Goal: Task Accomplishment & Management: Manage account settings

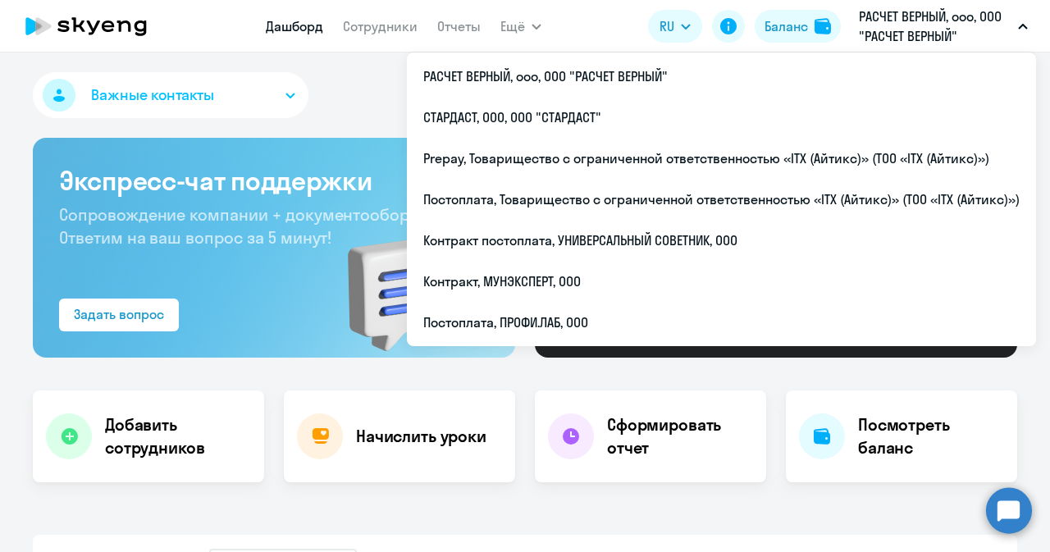
select select "30"
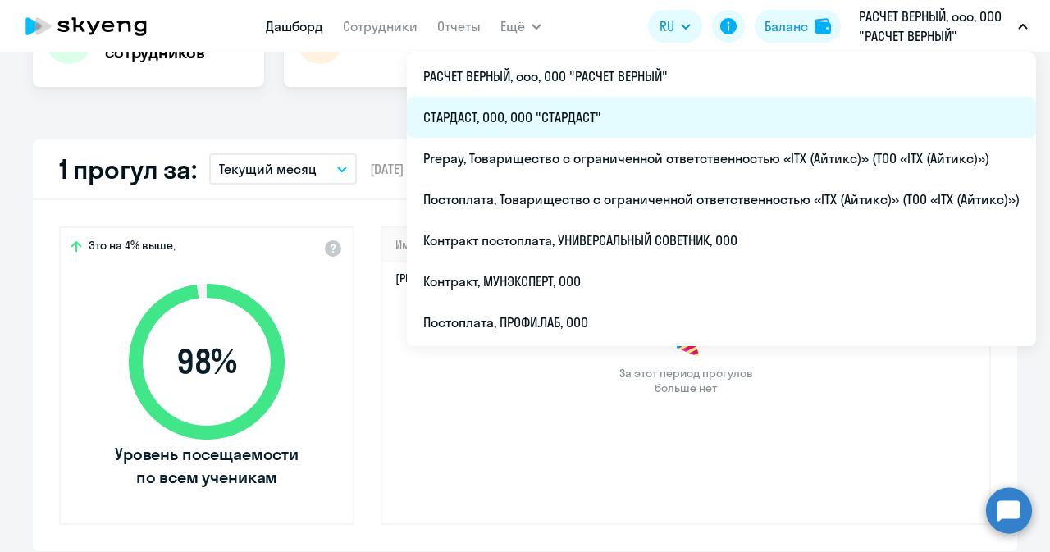
click at [517, 121] on li "СТАРДАСТ, ООО, ООО "СТАРДАСТ"" at bounding box center [721, 117] width 629 height 41
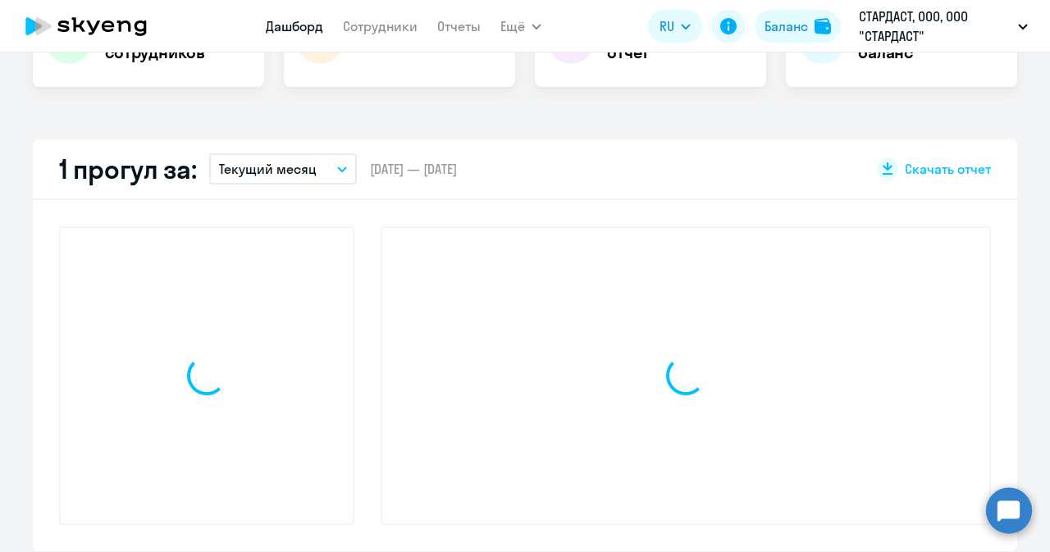
select select "30"
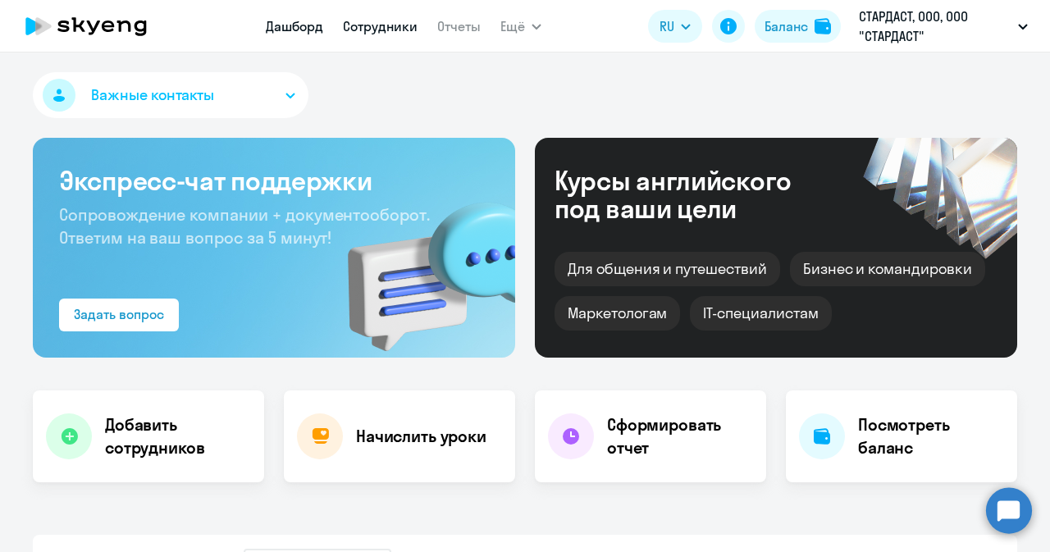
click at [373, 30] on link "Сотрудники" at bounding box center [380, 26] width 75 height 16
select select "30"
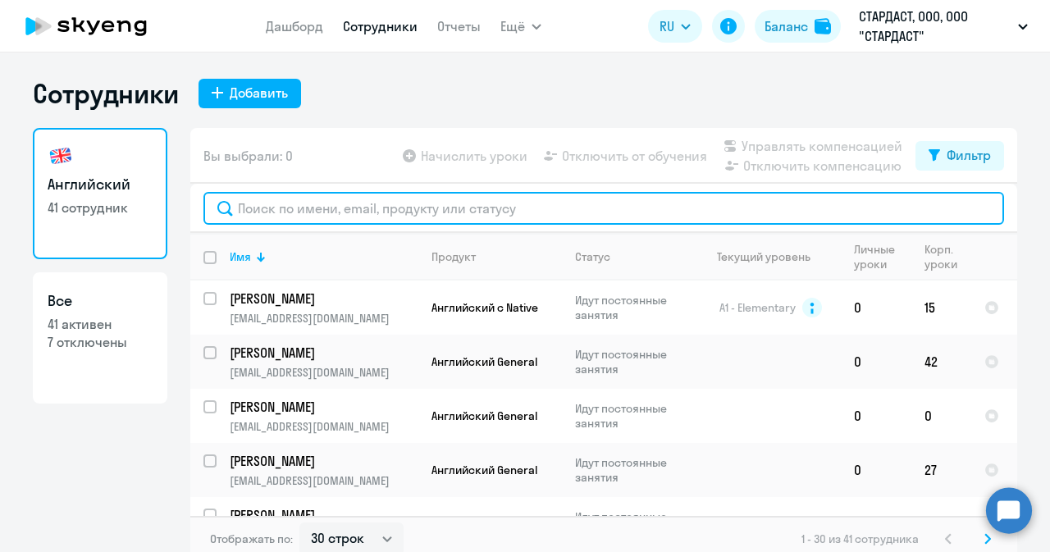
click at [421, 202] on input "text" at bounding box center [603, 208] width 801 height 33
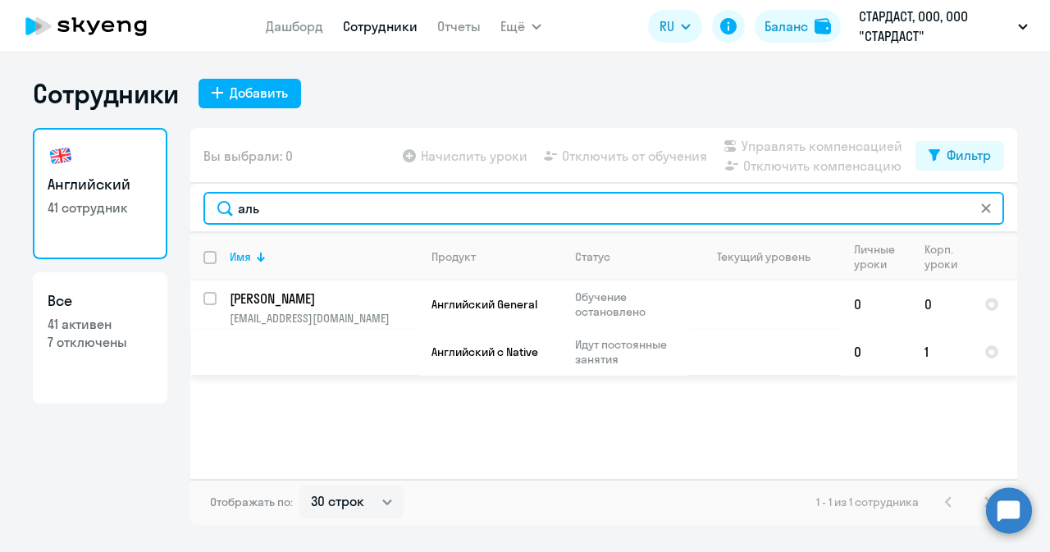
type input "аль"
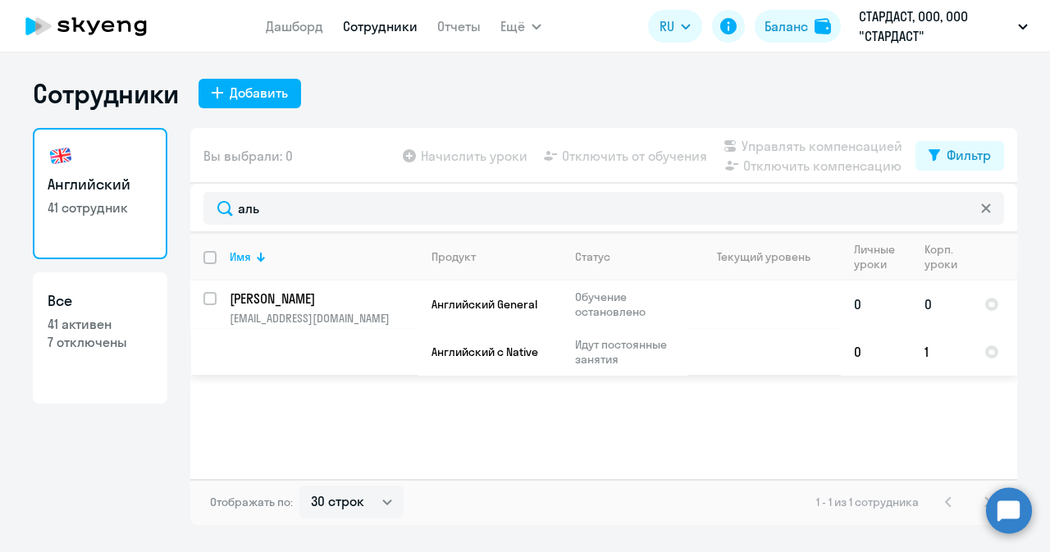
click at [317, 299] on p "[PERSON_NAME]" at bounding box center [322, 299] width 185 height 18
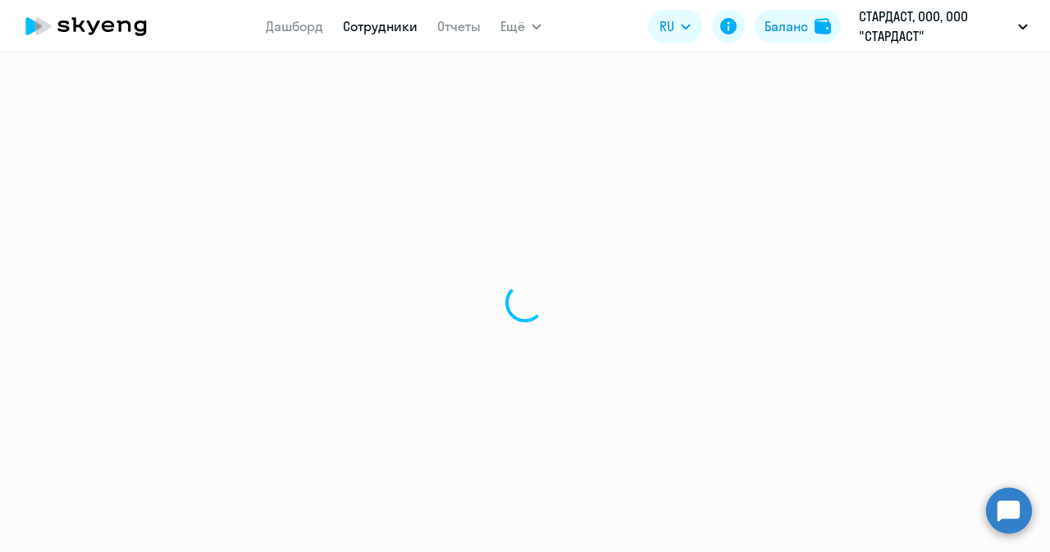
select select "english"
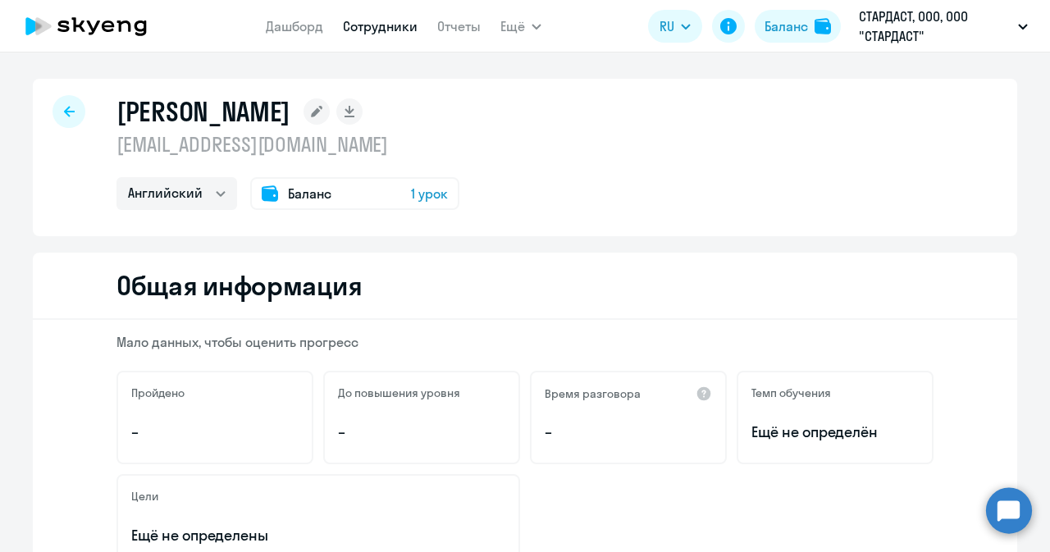
click at [329, 191] on div "Баланс 1 урок" at bounding box center [354, 193] width 209 height 33
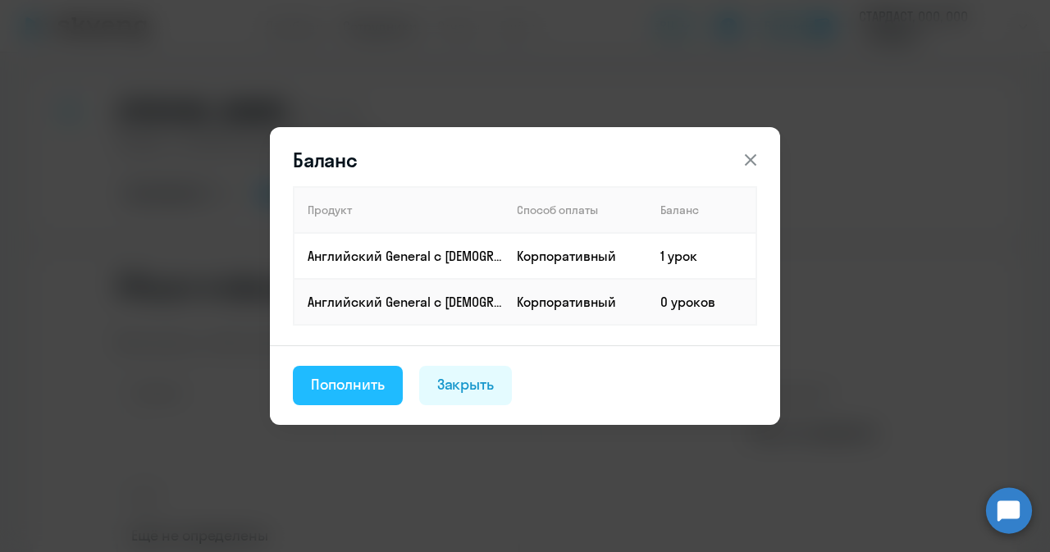
click at [344, 378] on div "Пополнить" at bounding box center [348, 384] width 74 height 21
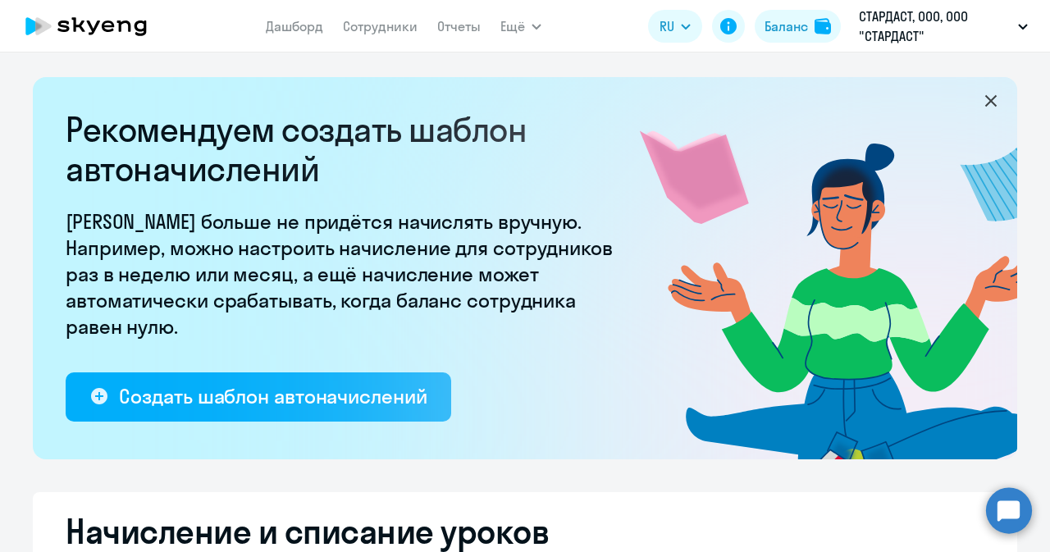
select select "10"
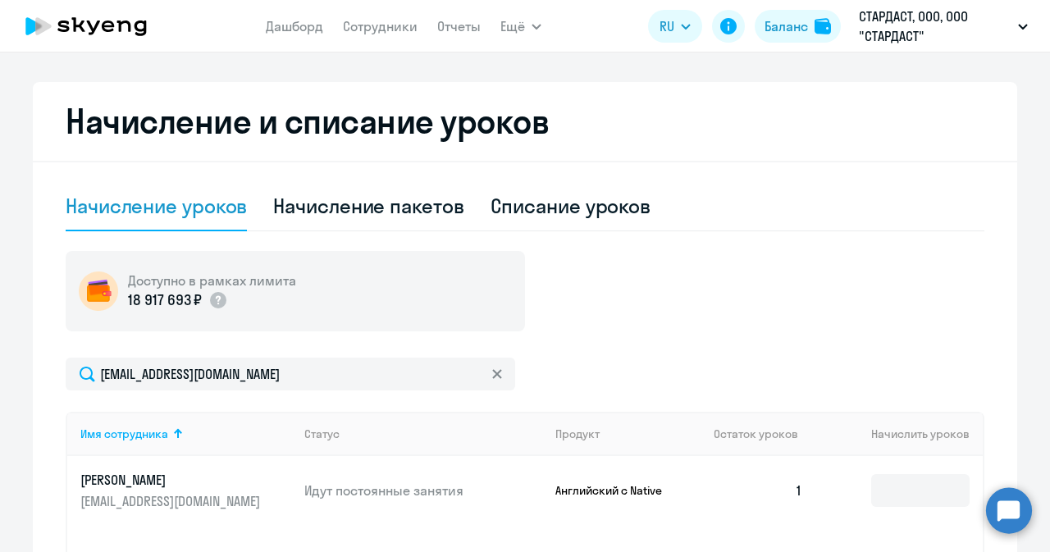
scroll to position [653, 0]
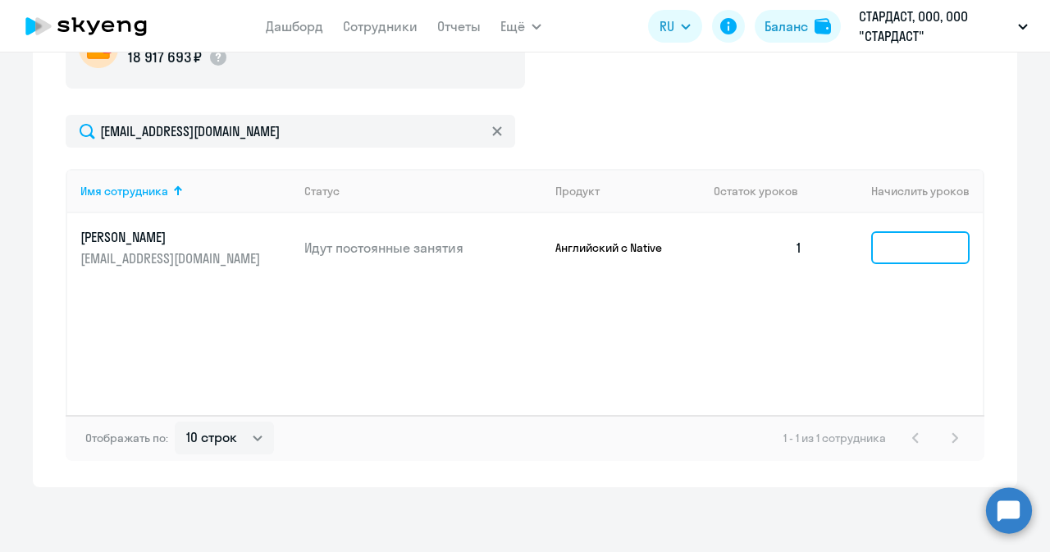
click at [903, 242] on input at bounding box center [920, 247] width 98 height 33
type input "1"
